Goal: Task Accomplishment & Management: Complete application form

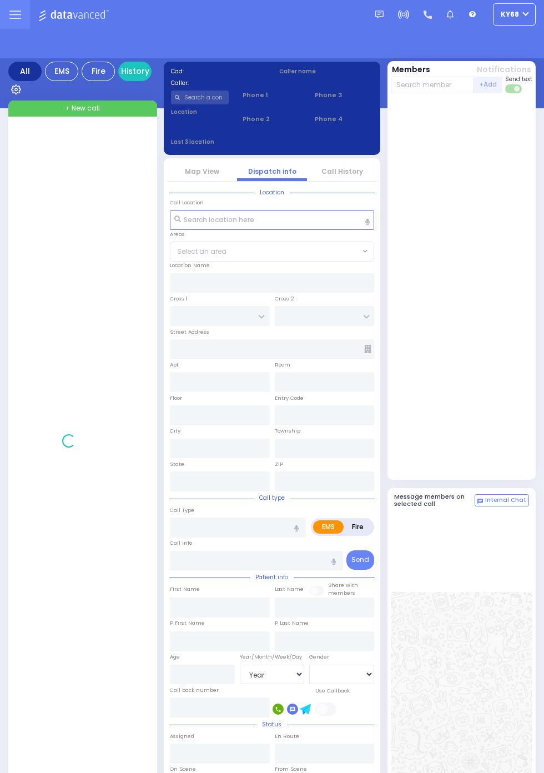
select select "Year"
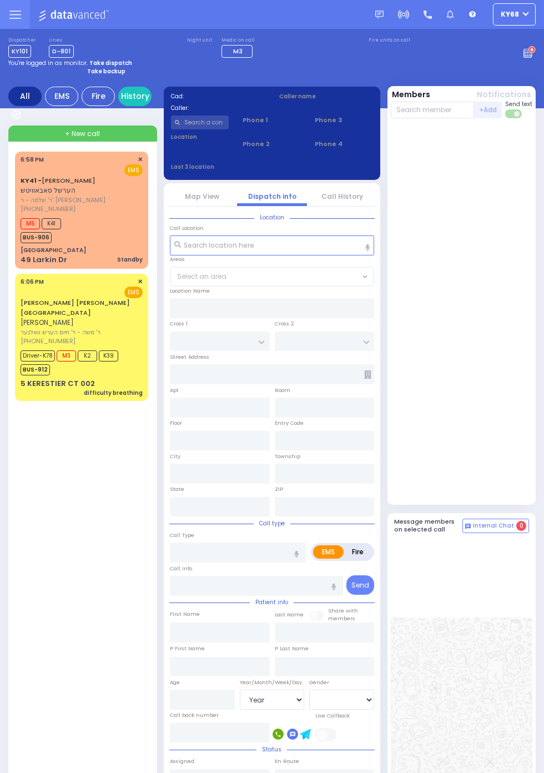
click at [43, 378] on div "5 KERESTIER CT 002" at bounding box center [58, 383] width 74 height 11
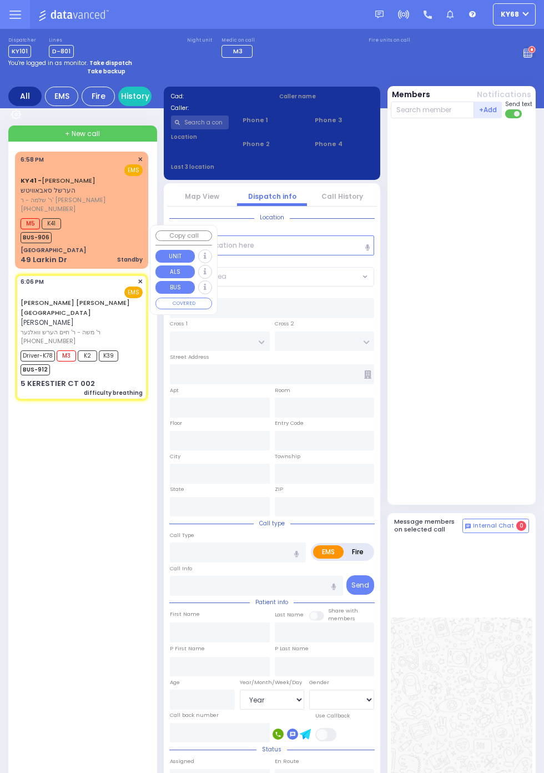
select select
type input "difficulty breathing"
radio input "true"
type input "[PERSON_NAME]"
type input "MAYEROVITZ"
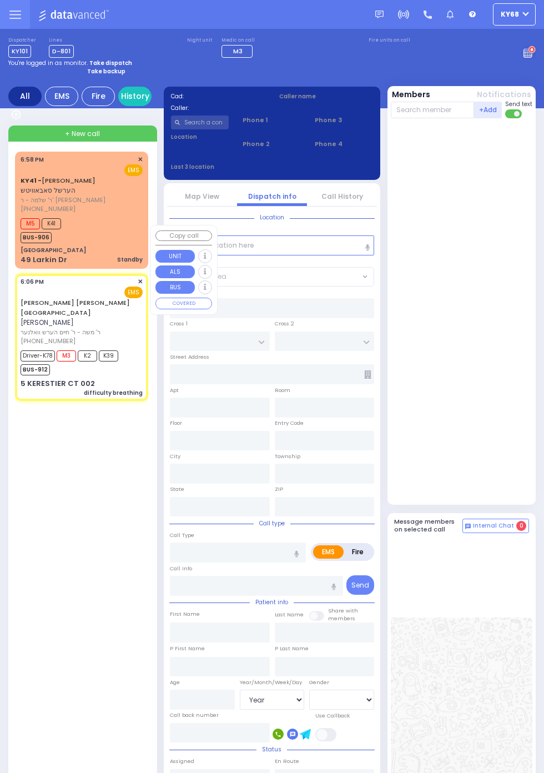
type input "[PERSON_NAME]"
type input "MAYEROVITZ"
type input "2"
select select "Year"
select select "[DEMOGRAPHIC_DATA]"
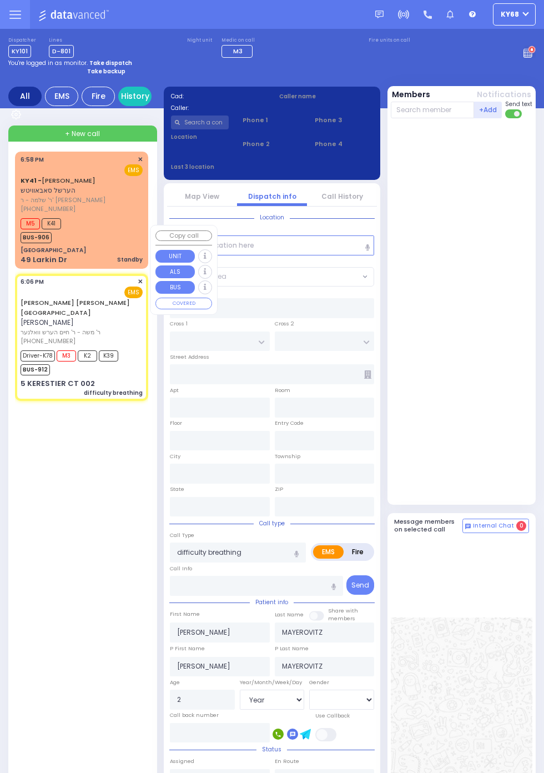
type input "18:06"
type input "18:09"
type input "18:12"
type input "18:24"
type input "19:20"
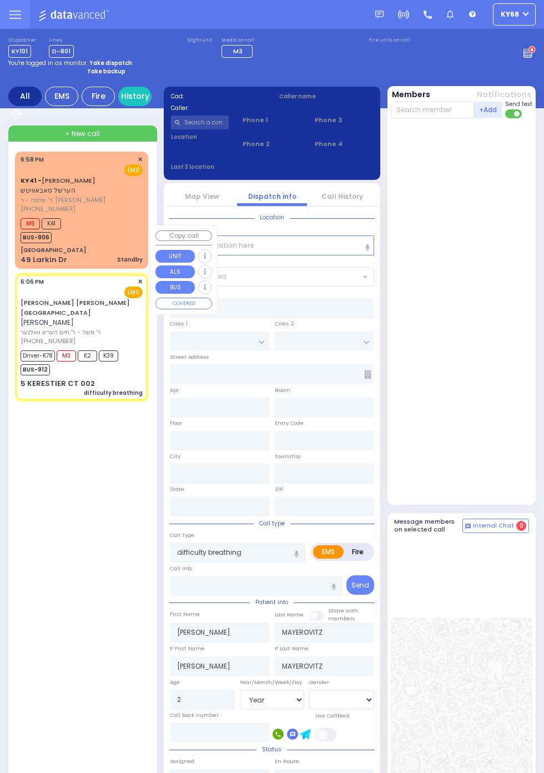
type input "19:45"
type input "[US_STATE][GEOGRAPHIC_DATA]- [GEOGRAPHIC_DATA] [STREET_ADDRESS][US_STATE]"
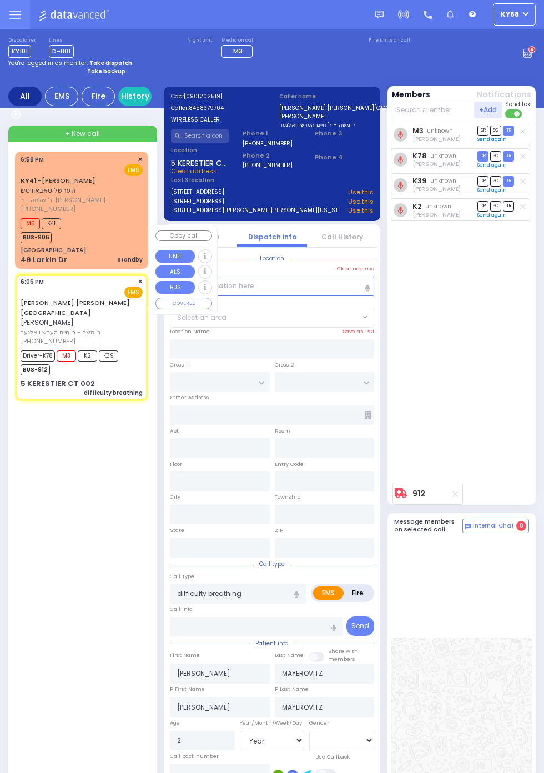
type input "GETZIL BERGER BLVD"
type input "KAHAN DR"
type input "5 KERESTIER CT"
type input "002"
type input "[PERSON_NAME]"
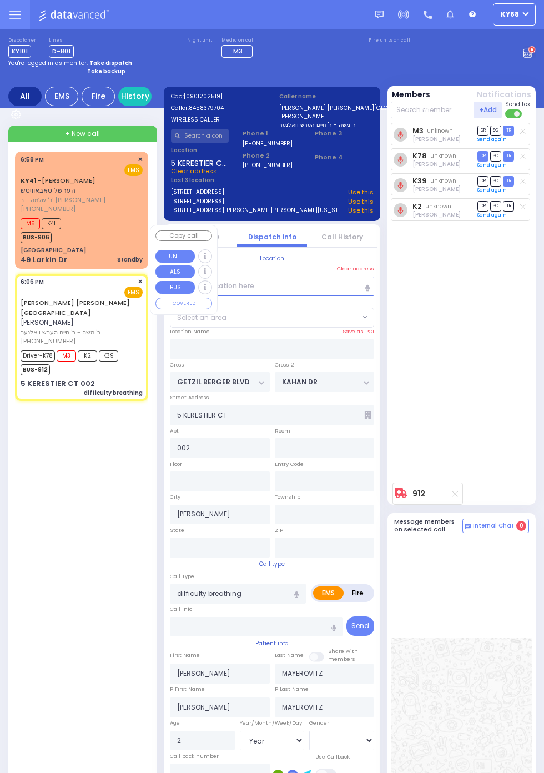
type input "[US_STATE]"
type input "10950"
select select "SECTION 4"
click at [528, 448] on div "M3 unknown [PERSON_NAME] DR SO TR Sending text" at bounding box center [463, 300] width 144 height 355
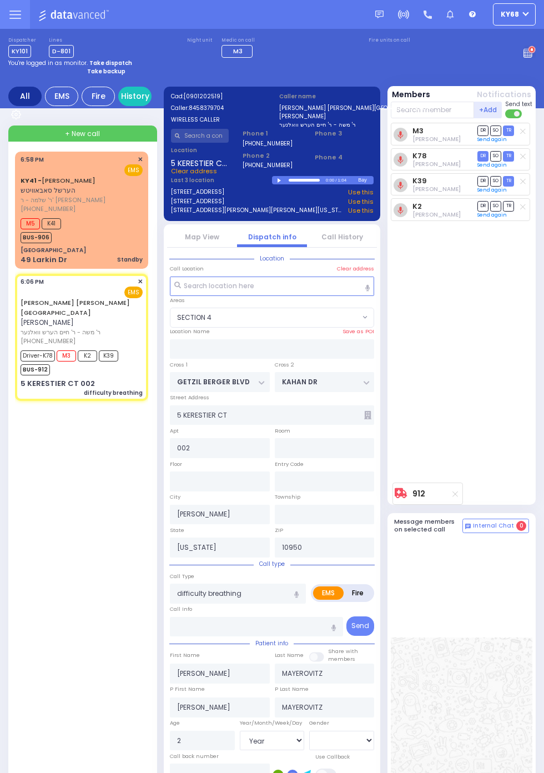
click at [219, 241] on link "Map View" at bounding box center [202, 236] width 34 height 9
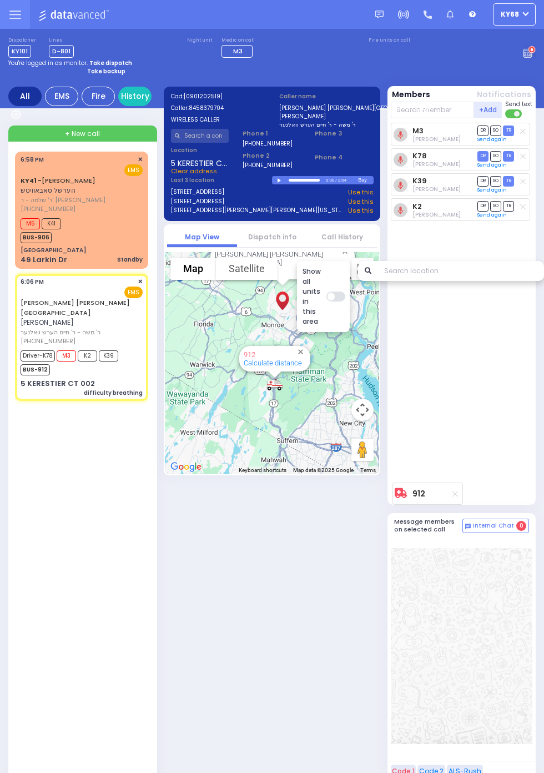
click at [261, 233] on link "Dispatch info" at bounding box center [272, 236] width 48 height 9
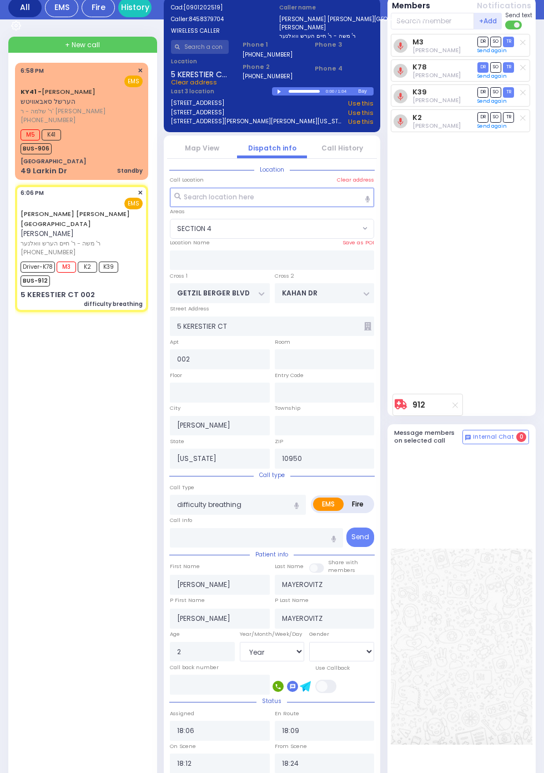
scroll to position [199, 0]
